Goal: Communication & Community: Answer question/provide support

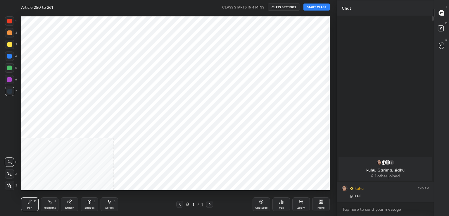
scroll to position [136, 95]
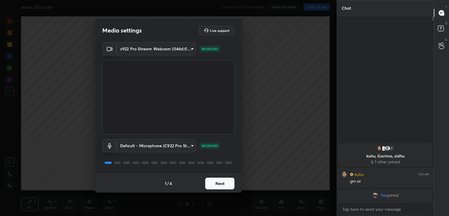
click at [220, 184] on button "Next" at bounding box center [219, 183] width 29 height 12
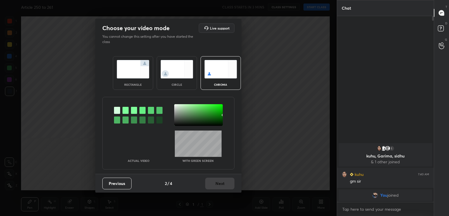
click at [126, 109] on div at bounding box center [125, 110] width 6 height 7
click at [178, 118] on div at bounding box center [198, 115] width 48 height 22
click at [223, 181] on button "Next" at bounding box center [219, 183] width 29 height 12
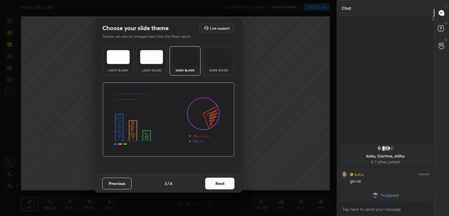
click at [223, 181] on button "Next" at bounding box center [219, 183] width 29 height 12
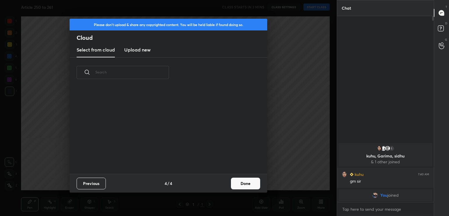
click at [223, 181] on div "Previous 4 / 4 Done" at bounding box center [168, 183] width 197 height 19
click at [247, 184] on button "Done" at bounding box center [245, 183] width 29 height 12
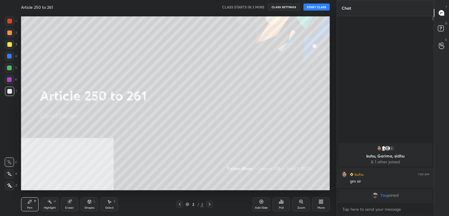
click at [313, 6] on button "START CLASS" at bounding box center [316, 7] width 26 height 7
click at [260, 202] on icon at bounding box center [261, 201] width 5 height 5
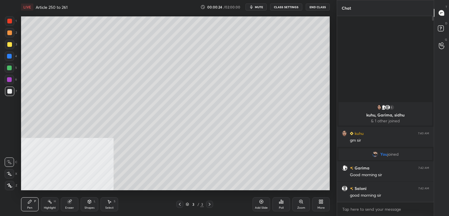
click at [260, 5] on span "mute" at bounding box center [259, 7] width 8 height 4
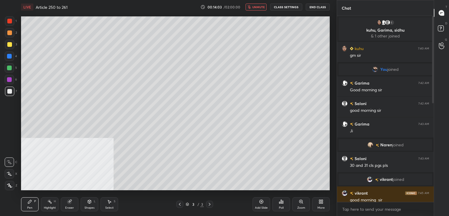
click at [253, 4] on button "unmute" at bounding box center [255, 7] width 21 height 7
drag, startPoint x: 440, startPoint y: 27, endPoint x: 439, endPoint y: 21, distance: 5.3
click at [439, 25] on icon at bounding box center [441, 29] width 11 height 11
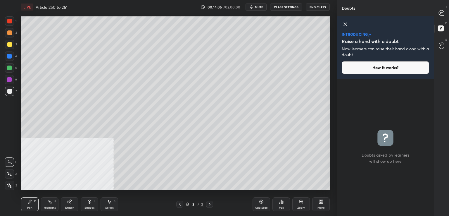
click at [440, 7] on div "T Messages (T)" at bounding box center [441, 13] width 15 height 16
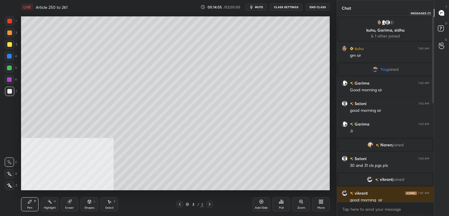
scroll to position [184, 95]
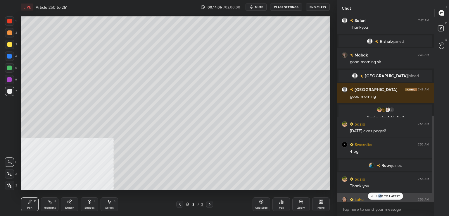
drag, startPoint x: 380, startPoint y: 195, endPoint x: 366, endPoint y: 195, distance: 13.7
click at [379, 195] on p "JUMP TO LATEST" at bounding box center [387, 196] width 25 height 4
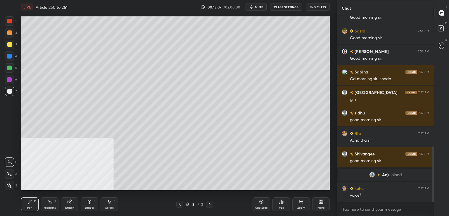
scroll to position [454, 0]
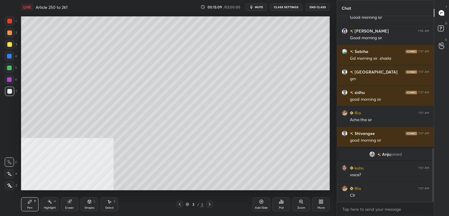
drag, startPoint x: 12, startPoint y: 90, endPoint x: 20, endPoint y: 87, distance: 8.4
click at [12, 90] on div at bounding box center [9, 90] width 9 height 9
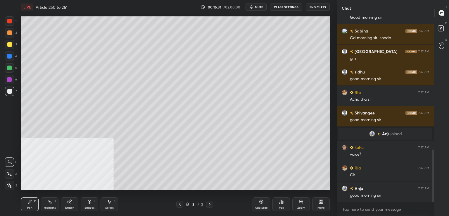
drag, startPoint x: 12, startPoint y: 92, endPoint x: 15, endPoint y: 91, distance: 3.0
click at [12, 92] on div at bounding box center [9, 90] width 9 height 9
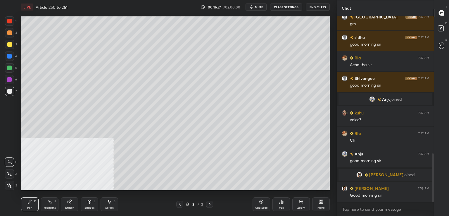
scroll to position [525, 0]
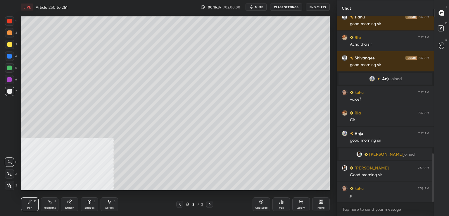
drag, startPoint x: 9, startPoint y: 71, endPoint x: 6, endPoint y: 72, distance: 4.0
click at [9, 71] on div at bounding box center [9, 67] width 9 height 9
drag, startPoint x: 67, startPoint y: 203, endPoint x: 77, endPoint y: 193, distance: 14.3
click at [69, 202] on icon at bounding box center [69, 201] width 5 height 5
drag, startPoint x: 30, startPoint y: 207, endPoint x: 46, endPoint y: 197, distance: 18.2
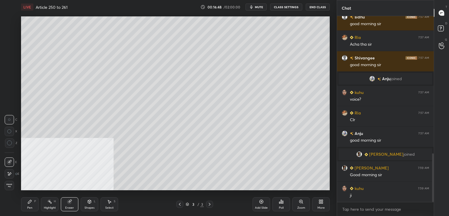
click at [31, 206] on div "Pen" at bounding box center [29, 207] width 5 height 3
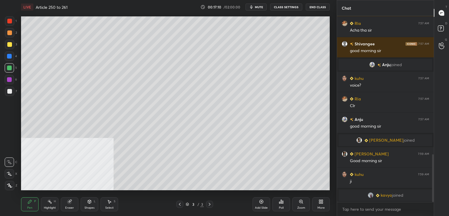
drag, startPoint x: 8, startPoint y: 91, endPoint x: 15, endPoint y: 96, distance: 7.9
click at [8, 92] on div at bounding box center [9, 91] width 5 height 5
click at [258, 201] on div "Add Slide" at bounding box center [261, 204] width 18 height 14
drag, startPoint x: 73, startPoint y: 201, endPoint x: 79, endPoint y: 192, distance: 10.4
click at [74, 200] on div "Eraser" at bounding box center [70, 204] width 18 height 14
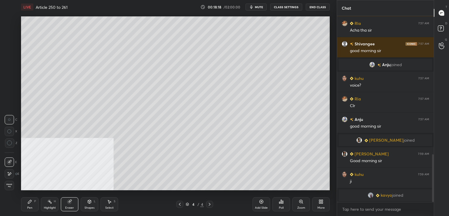
drag, startPoint x: 29, startPoint y: 207, endPoint x: 34, endPoint y: 201, distance: 7.5
click at [30, 208] on div "Pen" at bounding box center [29, 207] width 5 height 3
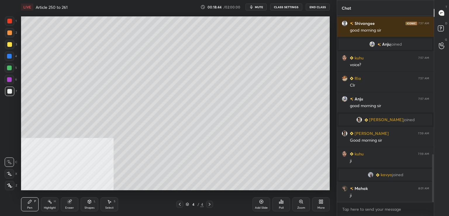
scroll to position [557, 0]
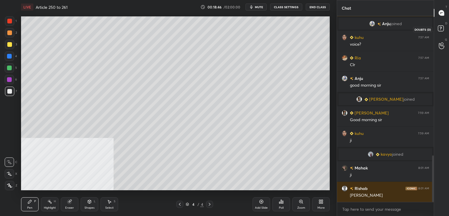
click at [438, 28] on rect at bounding box center [441, 29] width 6 height 6
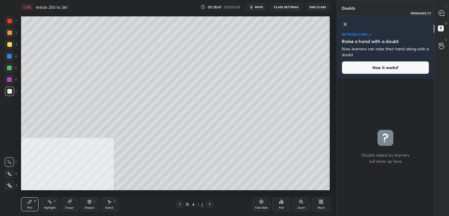
click at [441, 11] on icon at bounding box center [440, 12] width 5 height 5
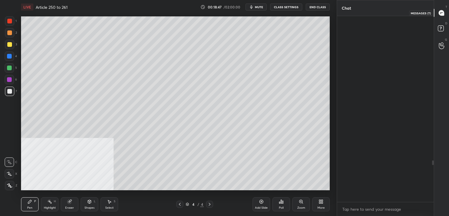
scroll to position [184, 95]
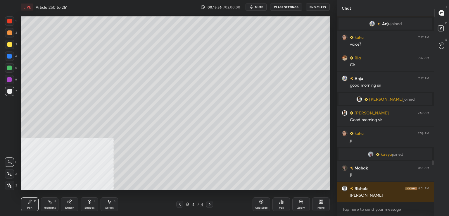
drag, startPoint x: 8, startPoint y: 93, endPoint x: 18, endPoint y: 93, distance: 9.1
click at [8, 93] on div at bounding box center [9, 91] width 5 height 5
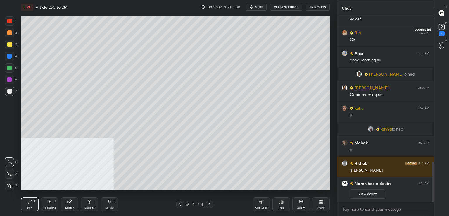
drag, startPoint x: 441, startPoint y: 32, endPoint x: 409, endPoint y: 51, distance: 37.6
click at [441, 32] on div "1" at bounding box center [441, 33] width 6 height 5
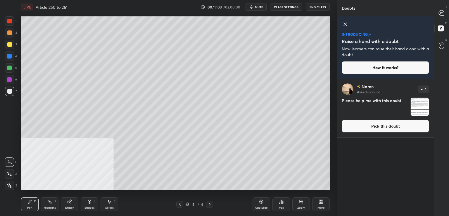
drag, startPoint x: 362, startPoint y: 129, endPoint x: 350, endPoint y: 126, distance: 12.5
click at [361, 129] on button "Pick this doubt" at bounding box center [384, 125] width 87 height 13
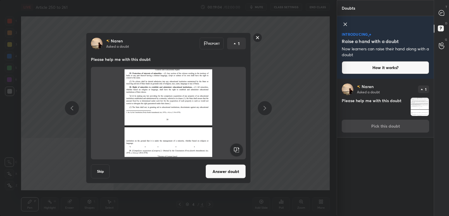
click at [223, 167] on button "Answer doubt" at bounding box center [225, 171] width 40 height 14
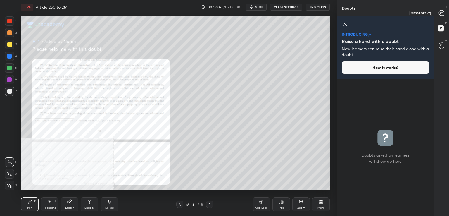
drag, startPoint x: 442, startPoint y: 12, endPoint x: 435, endPoint y: 15, distance: 8.0
click at [442, 13] on icon at bounding box center [440, 12] width 5 height 5
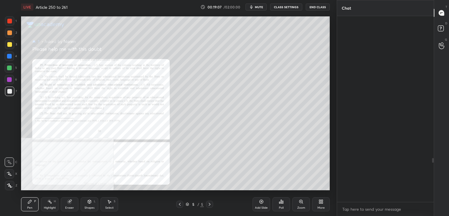
scroll to position [184, 95]
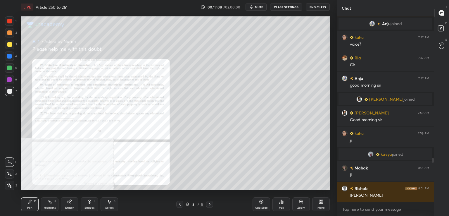
click at [297, 201] on div "Zoom" at bounding box center [301, 204] width 18 height 14
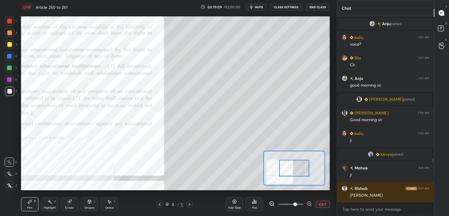
click at [293, 204] on span at bounding box center [295, 204] width 4 height 4
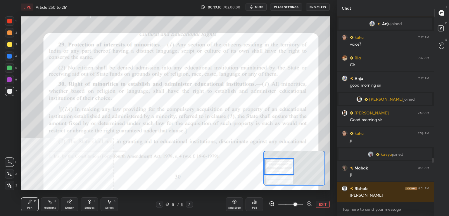
drag, startPoint x: 295, startPoint y: 170, endPoint x: 278, endPoint y: 169, distance: 17.0
click at [278, 169] on div at bounding box center [279, 166] width 30 height 17
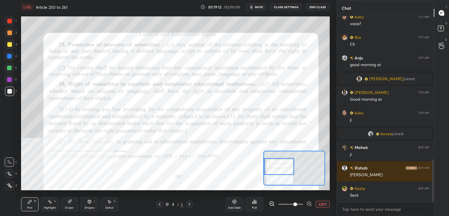
drag, startPoint x: 9, startPoint y: 20, endPoint x: 10, endPoint y: 22, distance: 3.0
click at [10, 21] on div at bounding box center [9, 21] width 5 height 5
click at [51, 203] on rect at bounding box center [50, 201] width 3 height 3
drag, startPoint x: 34, startPoint y: 203, endPoint x: 57, endPoint y: 196, distance: 23.5
click at [34, 204] on div "Pen P" at bounding box center [30, 204] width 18 height 14
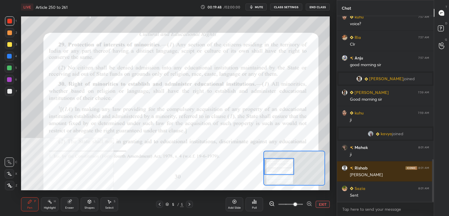
click at [160, 206] on icon at bounding box center [159, 204] width 5 height 5
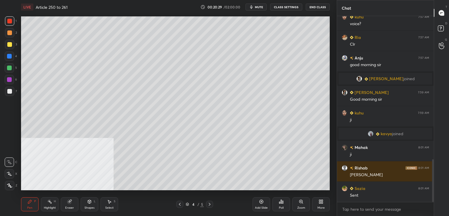
click at [11, 81] on div at bounding box center [9, 79] width 5 height 5
drag, startPoint x: 259, startPoint y: 204, endPoint x: 259, endPoint y: 201, distance: 3.3
click at [260, 204] on div "Add Slide" at bounding box center [261, 204] width 18 height 14
click at [67, 203] on icon at bounding box center [69, 201] width 5 height 5
drag, startPoint x: 10, startPoint y: 188, endPoint x: 13, endPoint y: 188, distance: 3.2
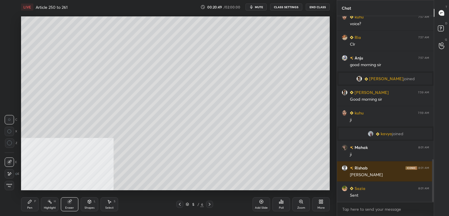
click at [11, 188] on div "Erase all" at bounding box center [9, 185] width 9 height 9
drag, startPoint x: 30, startPoint y: 207, endPoint x: 29, endPoint y: 193, distance: 14.0
click at [30, 206] on div "Pen" at bounding box center [29, 207] width 5 height 3
click at [9, 89] on div at bounding box center [9, 90] width 9 height 9
drag, startPoint x: 8, startPoint y: 44, endPoint x: 17, endPoint y: 43, distance: 8.2
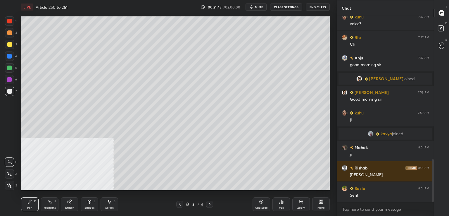
click at [8, 44] on div at bounding box center [9, 44] width 5 height 5
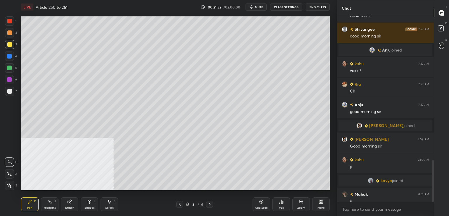
scroll to position [641, 0]
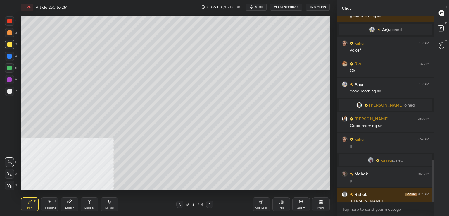
drag, startPoint x: 11, startPoint y: 93, endPoint x: 18, endPoint y: 87, distance: 9.4
click at [11, 92] on div at bounding box center [9, 91] width 5 height 5
drag, startPoint x: 11, startPoint y: 45, endPoint x: 5, endPoint y: 52, distance: 10.1
click at [11, 45] on div at bounding box center [9, 44] width 9 height 9
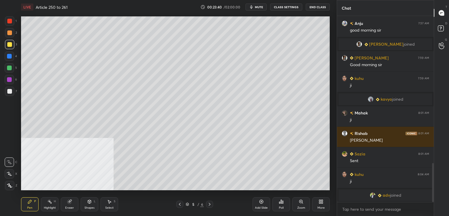
drag, startPoint x: 10, startPoint y: 94, endPoint x: 16, endPoint y: 96, distance: 6.2
click at [10, 95] on div at bounding box center [9, 90] width 9 height 9
click at [257, 203] on div "Add Slide" at bounding box center [261, 204] width 18 height 14
click at [12, 67] on div at bounding box center [9, 67] width 9 height 9
click at [14, 91] on div "7" at bounding box center [11, 90] width 12 height 9
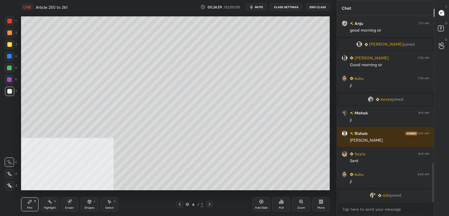
drag, startPoint x: 8, startPoint y: 45, endPoint x: 12, endPoint y: 51, distance: 7.4
click at [9, 45] on div at bounding box center [9, 44] width 5 height 5
click at [9, 81] on div at bounding box center [9, 79] width 5 height 5
click at [11, 91] on div at bounding box center [9, 91] width 5 height 5
click at [10, 21] on div at bounding box center [9, 21] width 5 height 5
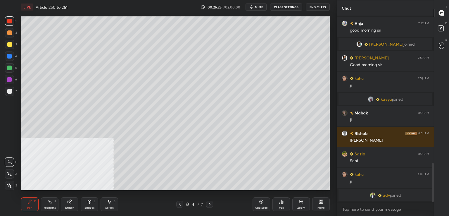
drag, startPoint x: 257, startPoint y: 204, endPoint x: 256, endPoint y: 196, distance: 7.4
click at [258, 202] on div "Add Slide" at bounding box center [261, 204] width 18 height 14
click at [11, 92] on div at bounding box center [9, 91] width 5 height 5
drag, startPoint x: 11, startPoint y: 56, endPoint x: 15, endPoint y: 56, distance: 4.4
click at [11, 56] on div at bounding box center [9, 56] width 5 height 5
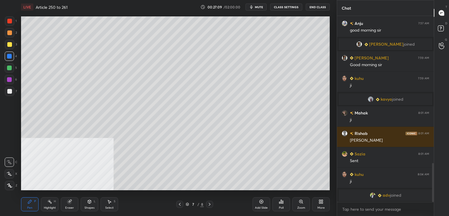
drag, startPoint x: 10, startPoint y: 94, endPoint x: 13, endPoint y: 93, distance: 3.6
click at [10, 95] on div at bounding box center [9, 90] width 9 height 9
click at [8, 67] on div at bounding box center [9, 67] width 5 height 5
drag, startPoint x: 8, startPoint y: 93, endPoint x: 15, endPoint y: 95, distance: 8.1
click at [8, 93] on div at bounding box center [9, 91] width 5 height 5
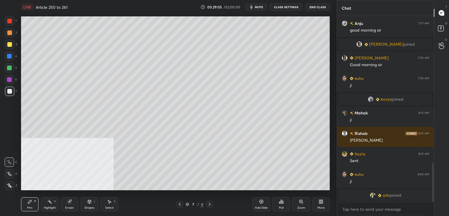
drag, startPoint x: 264, startPoint y: 203, endPoint x: 255, endPoint y: 192, distance: 13.9
click at [264, 202] on div "Add Slide" at bounding box center [261, 204] width 18 height 14
click at [11, 46] on div at bounding box center [9, 44] width 5 height 5
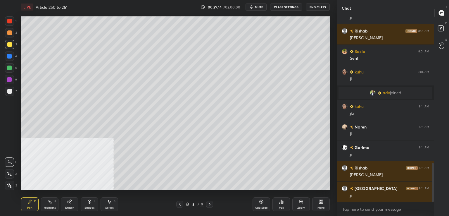
scroll to position [723, 0]
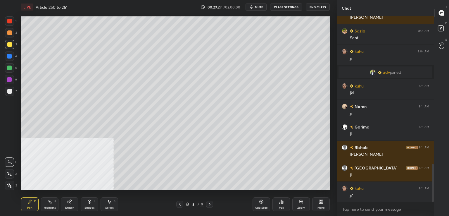
click at [13, 95] on div at bounding box center [9, 90] width 9 height 9
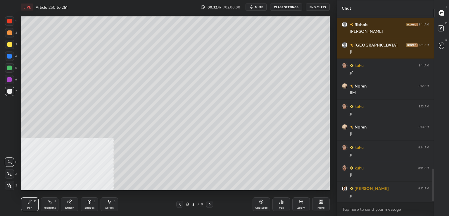
scroll to position [866, 0]
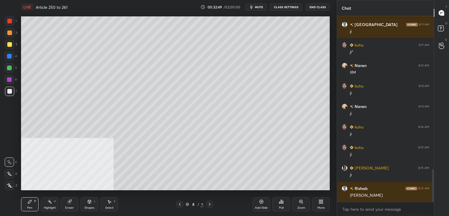
click at [210, 204] on icon at bounding box center [209, 204] width 5 height 5
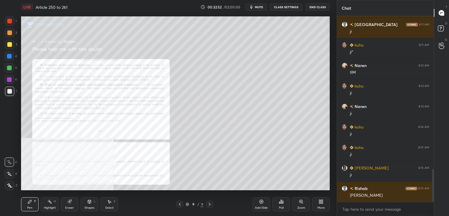
click at [298, 198] on div "Zoom" at bounding box center [301, 204] width 18 height 14
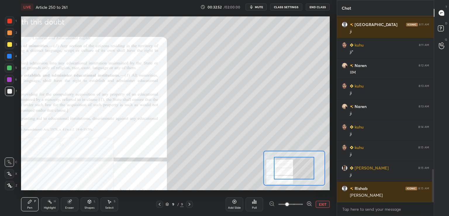
drag, startPoint x: 298, startPoint y: 199, endPoint x: 297, endPoint y: 196, distance: 3.0
click at [299, 199] on div "Add Slide Poll EXIT" at bounding box center [277, 204] width 104 height 33
drag, startPoint x: 299, startPoint y: 173, endPoint x: 281, endPoint y: 171, distance: 18.1
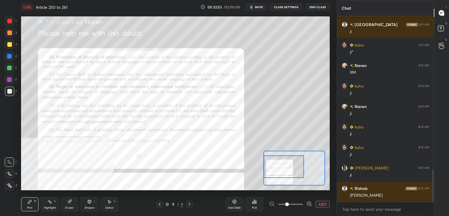
drag, startPoint x: 288, startPoint y: 172, endPoint x: 280, endPoint y: 178, distance: 9.8
click at [271, 172] on div at bounding box center [283, 166] width 40 height 22
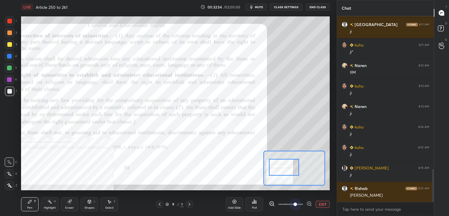
drag, startPoint x: 294, startPoint y: 202, endPoint x: 294, endPoint y: 188, distance: 14.0
click at [294, 201] on span at bounding box center [290, 204] width 25 height 9
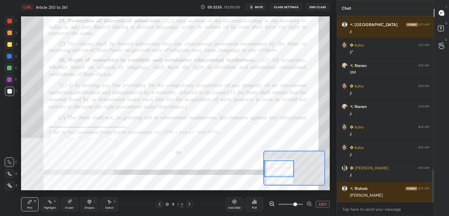
drag, startPoint x: 284, startPoint y: 171, endPoint x: 281, endPoint y: 172, distance: 3.1
click at [282, 173] on div at bounding box center [279, 168] width 30 height 17
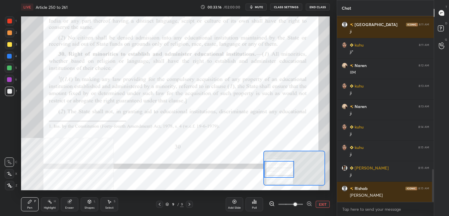
drag, startPoint x: 161, startPoint y: 204, endPoint x: 164, endPoint y: 197, distance: 7.5
click at [161, 204] on icon at bounding box center [159, 204] width 5 height 5
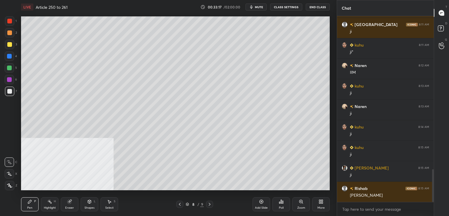
click at [9, 57] on div at bounding box center [9, 56] width 5 height 5
drag, startPoint x: 263, startPoint y: 201, endPoint x: 255, endPoint y: 189, distance: 14.8
click at [263, 201] on icon at bounding box center [261, 201] width 5 height 5
click at [6, 92] on div at bounding box center [9, 90] width 9 height 9
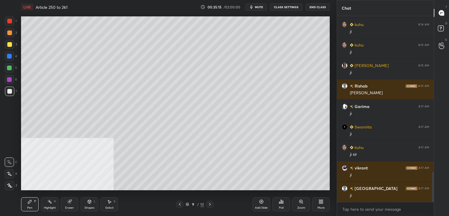
scroll to position [989, 0]
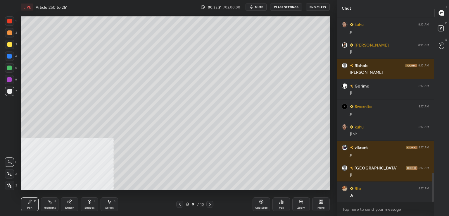
click at [265, 199] on div "Add Slide" at bounding box center [261, 204] width 18 height 14
drag, startPoint x: 13, startPoint y: 93, endPoint x: 21, endPoint y: 90, distance: 7.9
click at [14, 94] on div at bounding box center [9, 90] width 9 height 9
drag, startPoint x: 10, startPoint y: 92, endPoint x: 13, endPoint y: 91, distance: 3.0
click at [11, 92] on div at bounding box center [9, 91] width 5 height 5
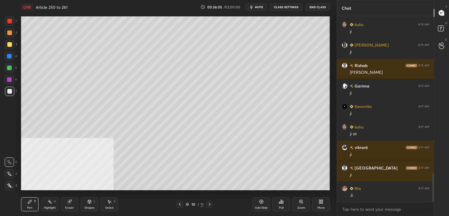
drag, startPoint x: 10, startPoint y: 92, endPoint x: 19, endPoint y: 91, distance: 8.5
click at [11, 91] on div at bounding box center [9, 91] width 5 height 5
drag, startPoint x: 72, startPoint y: 204, endPoint x: 78, endPoint y: 200, distance: 6.8
click at [75, 202] on div "Eraser" at bounding box center [70, 204] width 18 height 14
drag, startPoint x: 30, startPoint y: 205, endPoint x: 38, endPoint y: 200, distance: 9.2
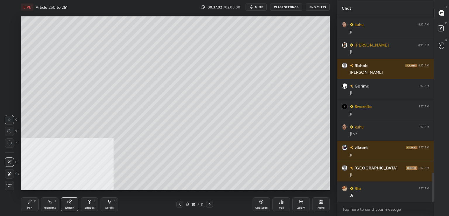
click at [31, 205] on div "Pen P" at bounding box center [30, 204] width 18 height 14
drag, startPoint x: 257, startPoint y: 7, endPoint x: 256, endPoint y: 1, distance: 6.5
click at [257, 7] on span "mute" at bounding box center [259, 7] width 8 height 4
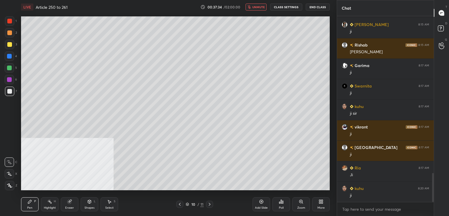
drag, startPoint x: 262, startPoint y: 7, endPoint x: 257, endPoint y: 7, distance: 5.0
click at [262, 7] on span "unmute" at bounding box center [258, 7] width 13 height 4
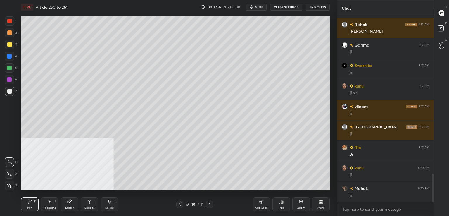
drag, startPoint x: 261, startPoint y: 203, endPoint x: 254, endPoint y: 193, distance: 11.8
click at [261, 202] on icon at bounding box center [261, 201] width 5 height 5
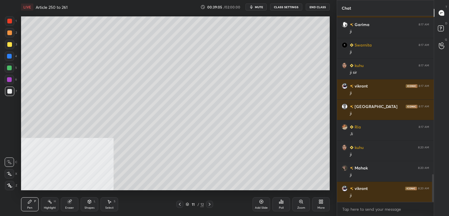
click at [261, 202] on icon at bounding box center [261, 201] width 5 height 5
click at [13, 47] on div at bounding box center [9, 44] width 9 height 9
drag, startPoint x: 73, startPoint y: 204, endPoint x: 86, endPoint y: 191, distance: 18.0
click at [74, 204] on div "Eraser" at bounding box center [70, 204] width 18 height 14
drag, startPoint x: 27, startPoint y: 205, endPoint x: 41, endPoint y: 195, distance: 17.3
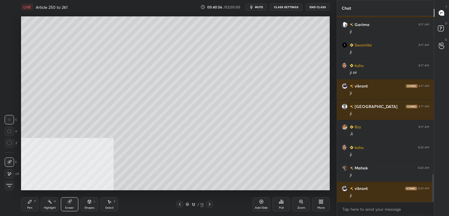
click at [28, 205] on div "Pen P" at bounding box center [30, 204] width 18 height 14
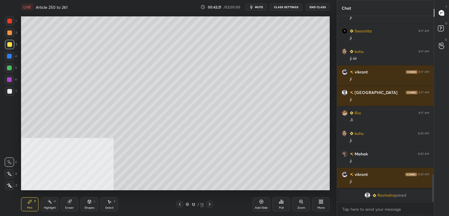
click at [10, 25] on div at bounding box center [9, 20] width 9 height 9
click at [262, 202] on icon at bounding box center [261, 201] width 5 height 5
drag, startPoint x: 8, startPoint y: 95, endPoint x: 19, endPoint y: 91, distance: 11.9
click at [9, 95] on div at bounding box center [9, 90] width 9 height 9
drag, startPoint x: 7, startPoint y: 46, endPoint x: 15, endPoint y: 55, distance: 12.2
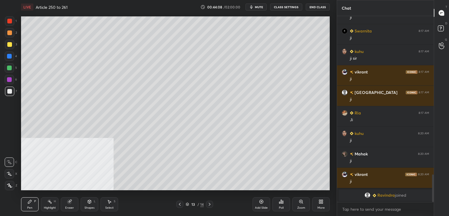
click at [8, 46] on div at bounding box center [9, 44] width 5 height 5
drag, startPoint x: 10, startPoint y: 91, endPoint x: 12, endPoint y: 94, distance: 3.1
click at [9, 92] on div at bounding box center [9, 91] width 5 height 5
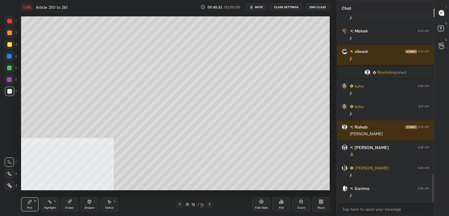
scroll to position [1081, 0]
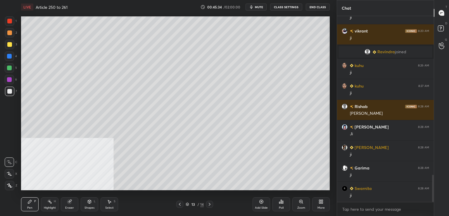
drag, startPoint x: 261, startPoint y: 204, endPoint x: 251, endPoint y: 191, distance: 15.7
click at [261, 204] on div "Add Slide" at bounding box center [261, 204] width 18 height 14
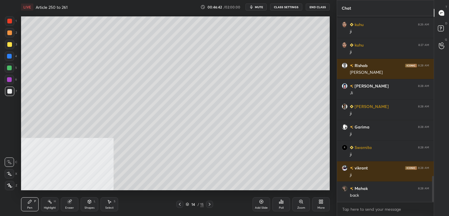
scroll to position [1143, 0]
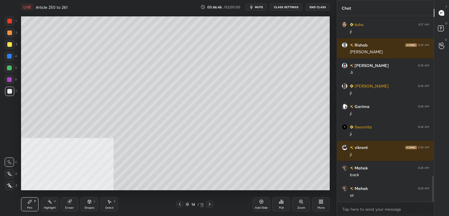
drag, startPoint x: 180, startPoint y: 203, endPoint x: 167, endPoint y: 198, distance: 13.5
click at [180, 203] on icon at bounding box center [179, 204] width 5 height 5
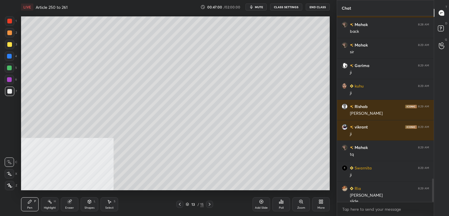
scroll to position [1292, 0]
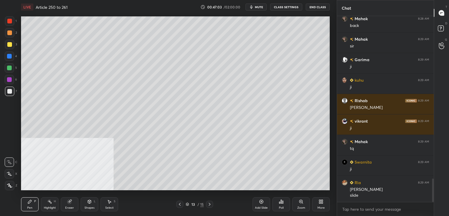
click at [211, 205] on div at bounding box center [209, 203] width 7 height 7
drag, startPoint x: 260, startPoint y: 201, endPoint x: 257, endPoint y: 197, distance: 5.5
click at [260, 201] on icon at bounding box center [261, 201] width 2 height 2
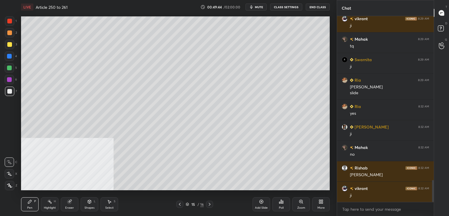
scroll to position [1414, 0]
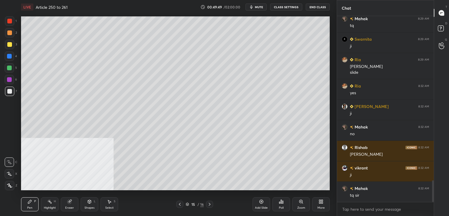
click at [253, 202] on div "Add Slide" at bounding box center [261, 204] width 18 height 14
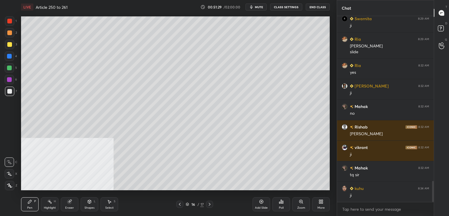
scroll to position [1455, 0]
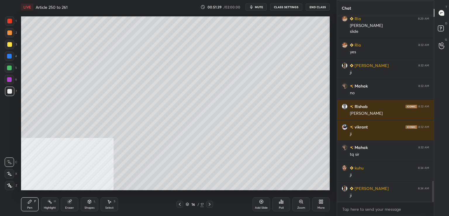
click at [211, 205] on icon at bounding box center [209, 204] width 5 height 5
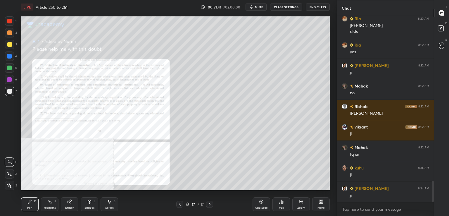
click at [301, 201] on icon at bounding box center [301, 201] width 5 height 5
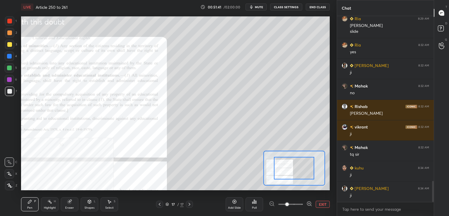
click at [301, 202] on span at bounding box center [290, 204] width 25 height 9
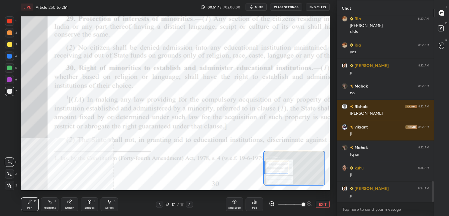
scroll to position [1481, 0]
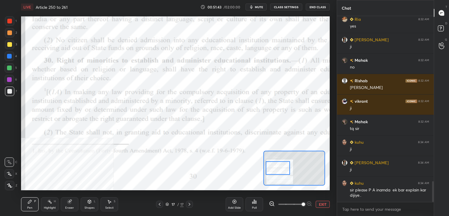
drag, startPoint x: 293, startPoint y: 170, endPoint x: 283, endPoint y: 171, distance: 10.0
click at [280, 171] on div at bounding box center [278, 167] width 24 height 13
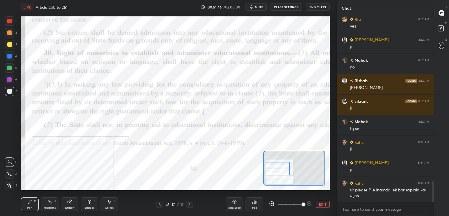
click at [294, 204] on span at bounding box center [290, 204] width 25 height 9
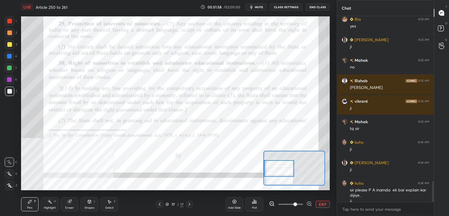
scroll to position [1487, 0]
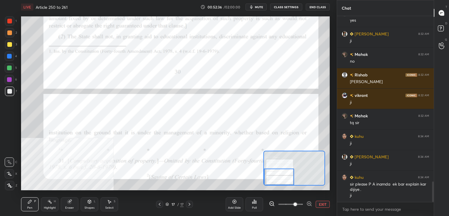
drag, startPoint x: 279, startPoint y: 171, endPoint x: 280, endPoint y: 178, distance: 7.6
click at [279, 179] on div at bounding box center [279, 176] width 30 height 17
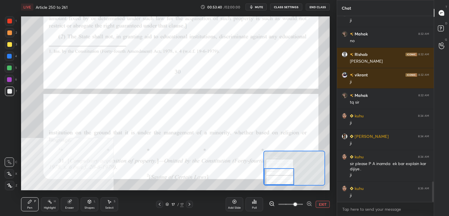
click at [320, 204] on button "EXIT" at bounding box center [322, 203] width 14 height 7
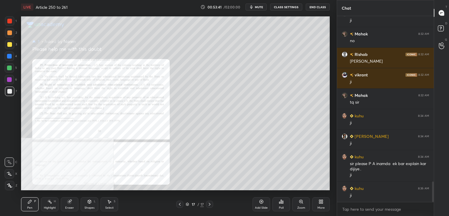
click at [260, 203] on icon at bounding box center [261, 201] width 5 height 5
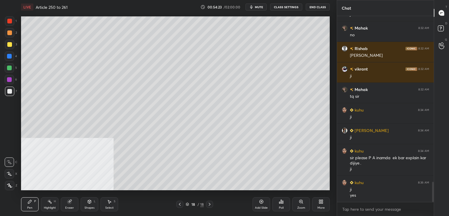
scroll to position [1533, 0]
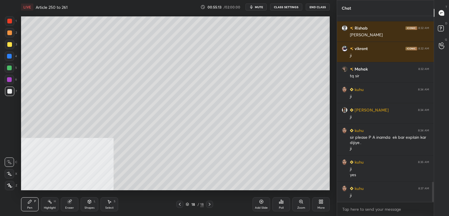
click at [181, 204] on icon at bounding box center [179, 204] width 5 height 5
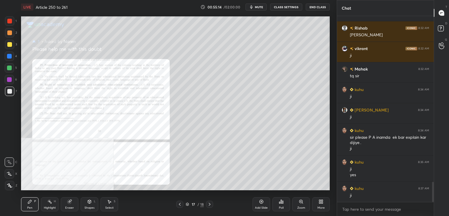
click at [180, 204] on icon at bounding box center [179, 204] width 5 height 5
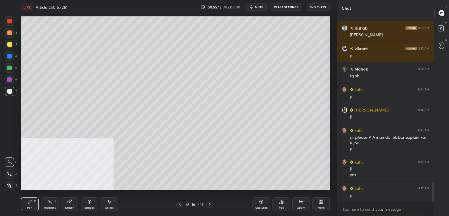
click at [181, 204] on icon at bounding box center [179, 204] width 5 height 5
click at [182, 204] on div at bounding box center [179, 203] width 7 height 7
click at [179, 204] on icon at bounding box center [179, 204] width 5 height 5
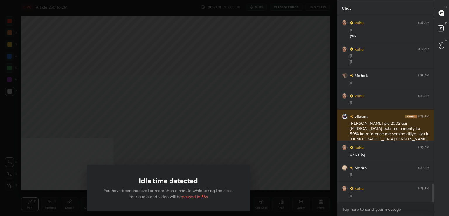
scroll to position [1693, 0]
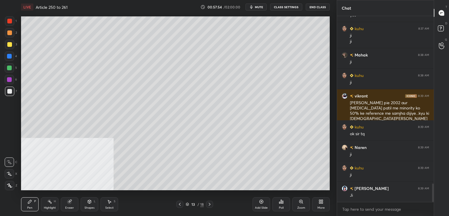
click at [179, 205] on icon at bounding box center [179, 204] width 5 height 5
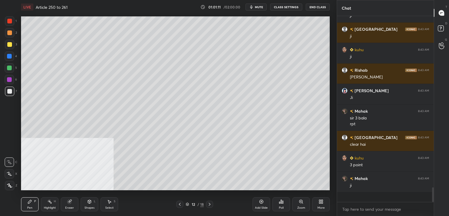
scroll to position [184, 95]
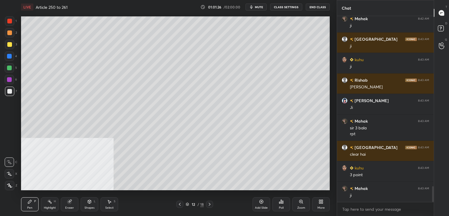
click at [11, 22] on div at bounding box center [9, 21] width 5 height 5
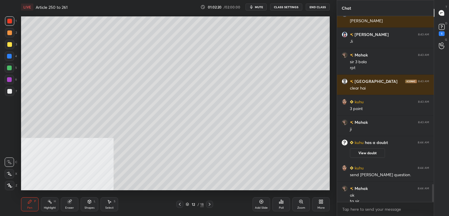
scroll to position [1741, 0]
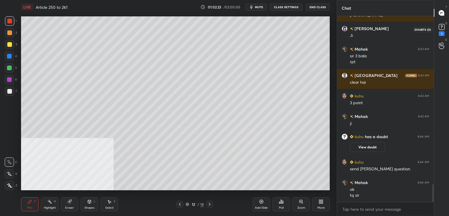
click at [439, 33] on div "1" at bounding box center [441, 33] width 6 height 5
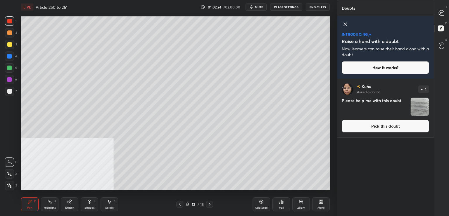
click at [369, 129] on button "Pick this doubt" at bounding box center [384, 125] width 87 height 13
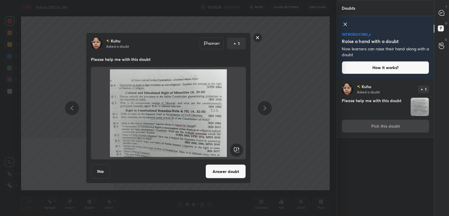
click at [230, 176] on button "Answer doubt" at bounding box center [225, 171] width 40 height 14
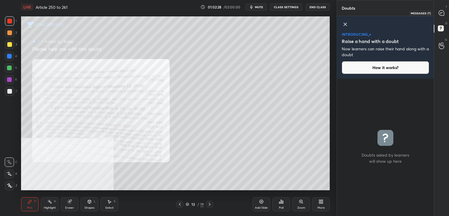
drag, startPoint x: 443, startPoint y: 12, endPoint x: 441, endPoint y: 15, distance: 3.8
click at [443, 12] on icon at bounding box center [440, 12] width 5 height 5
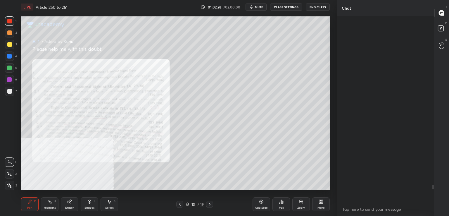
scroll to position [184, 95]
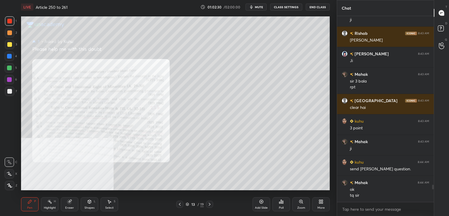
click at [302, 201] on icon at bounding box center [301, 201] width 5 height 5
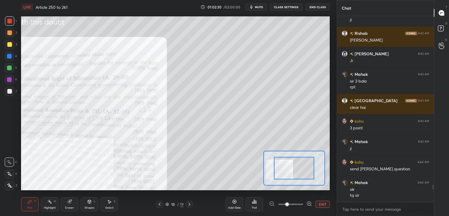
click at [302, 202] on span at bounding box center [290, 204] width 25 height 9
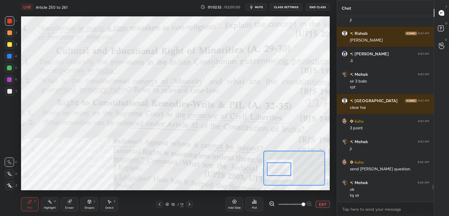
drag, startPoint x: 295, startPoint y: 167, endPoint x: 285, endPoint y: 166, distance: 10.0
click at [282, 168] on div at bounding box center [279, 168] width 24 height 13
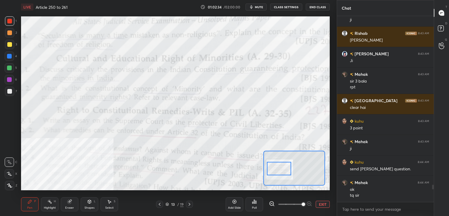
click at [295, 205] on span at bounding box center [290, 204] width 25 height 9
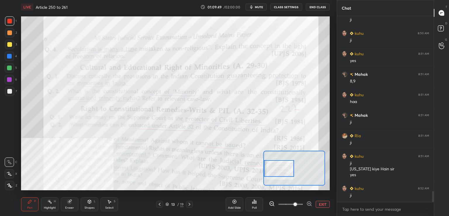
scroll to position [2978, 0]
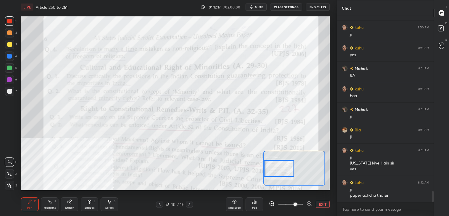
click at [158, 204] on icon at bounding box center [159, 204] width 5 height 5
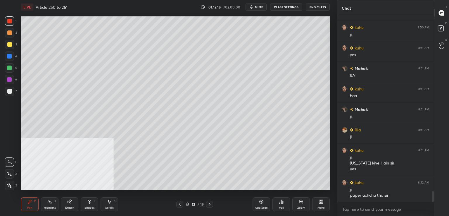
drag, startPoint x: 261, startPoint y: 201, endPoint x: 255, endPoint y: 198, distance: 6.1
click at [261, 201] on icon at bounding box center [261, 201] width 5 height 5
click at [179, 206] on icon at bounding box center [179, 204] width 5 height 5
click at [179, 205] on icon at bounding box center [179, 204] width 5 height 5
click at [180, 204] on icon at bounding box center [179, 204] width 5 height 5
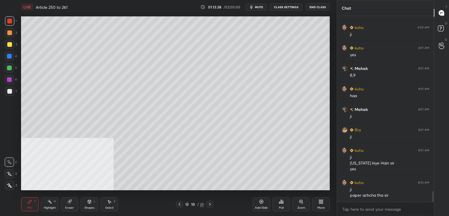
click at [179, 205] on icon at bounding box center [179, 203] width 2 height 3
click at [179, 205] on icon at bounding box center [179, 204] width 5 height 5
click at [179, 204] on icon at bounding box center [179, 204] width 5 height 5
click at [180, 204] on icon at bounding box center [179, 204] width 5 height 5
click at [179, 205] on icon at bounding box center [179, 204] width 5 height 5
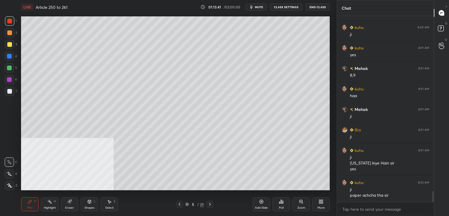
click at [179, 205] on icon at bounding box center [179, 204] width 5 height 5
click at [209, 203] on icon at bounding box center [209, 204] width 5 height 5
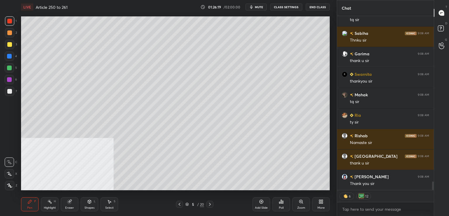
scroll to position [3379, 0]
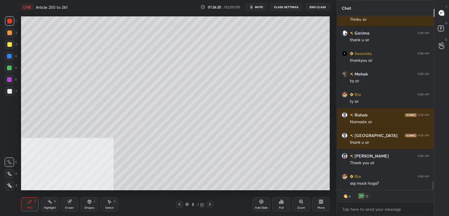
click at [319, 6] on button "End Class" at bounding box center [318, 7] width 24 height 7
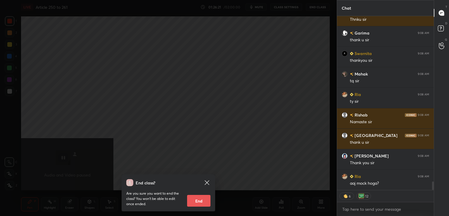
scroll to position [3399, 0]
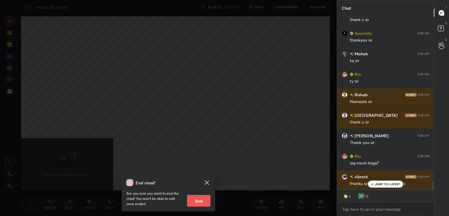
click at [207, 181] on icon at bounding box center [206, 182] width 7 height 7
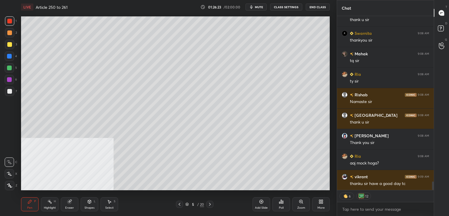
scroll to position [3420, 0]
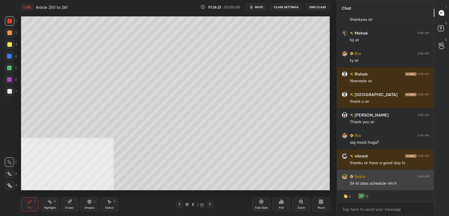
click at [376, 184] on div "Sir kl class schedule nhi h" at bounding box center [389, 183] width 79 height 6
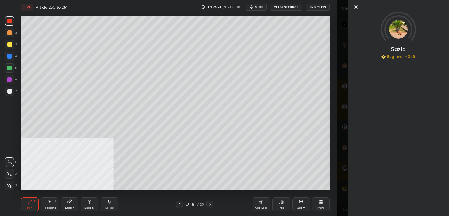
scroll to position [184, 95]
drag, startPoint x: 356, startPoint y: 8, endPoint x: 351, endPoint y: 14, distance: 7.9
click at [356, 8] on icon at bounding box center [355, 7] width 7 height 7
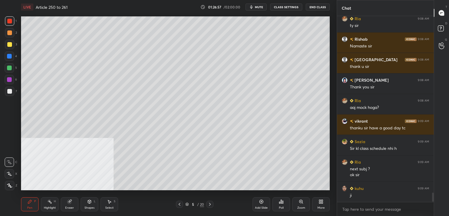
scroll to position [2, 2]
click at [318, 6] on button "End Class" at bounding box center [318, 7] width 24 height 7
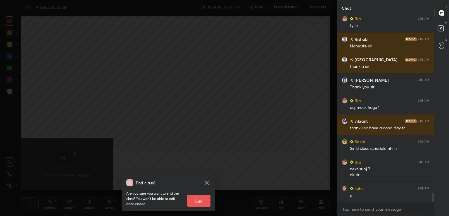
scroll to position [0, 0]
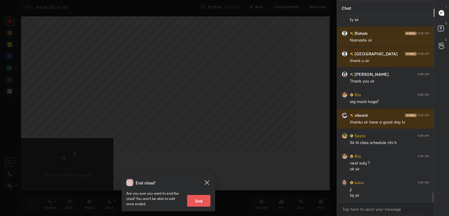
drag, startPoint x: 202, startPoint y: 200, endPoint x: 190, endPoint y: 204, distance: 13.0
click at [202, 199] on button "End" at bounding box center [198, 201] width 23 height 12
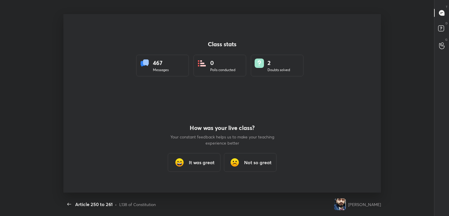
scroll to position [29031, 28877]
